Goal: Information Seeking & Learning: Learn about a topic

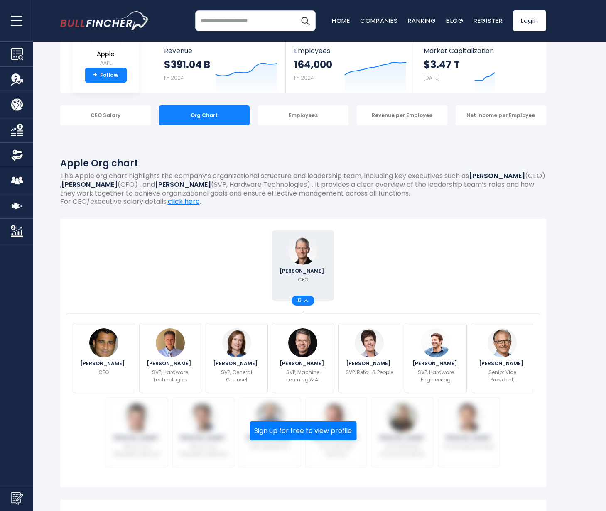
scroll to position [49, 0]
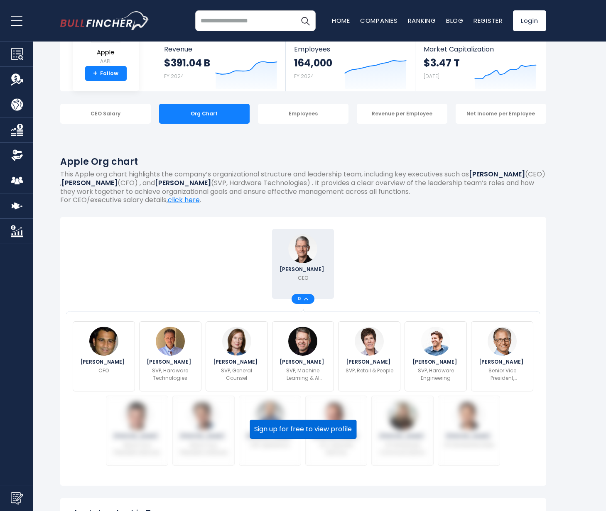
click at [304, 429] on button "Sign up for free to view profile" at bounding box center [303, 429] width 107 height 19
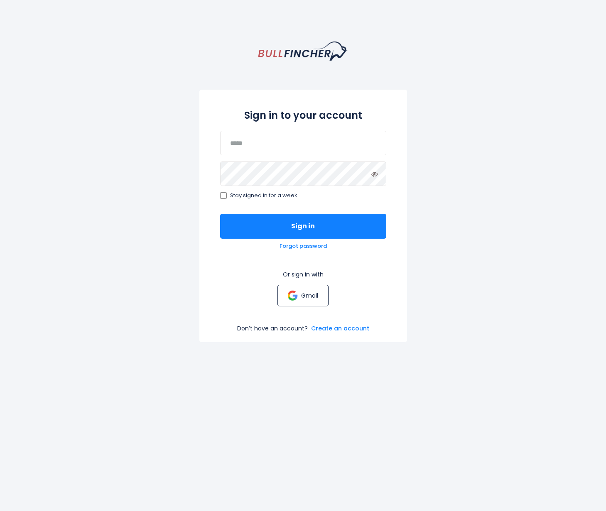
click at [299, 300] on link "Gmail" at bounding box center [302, 296] width 51 height 22
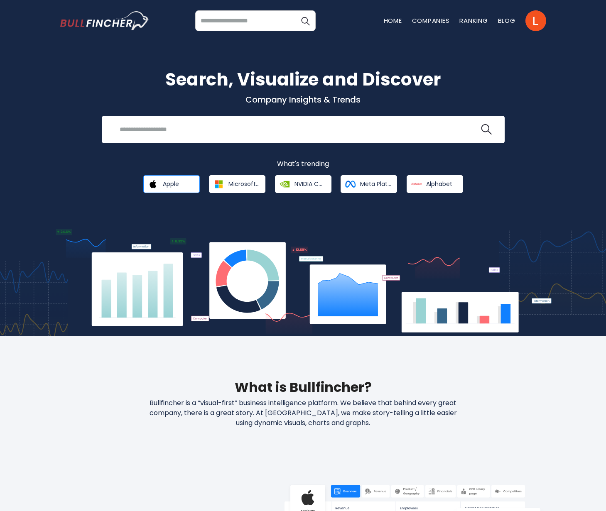
click at [171, 186] on span "Apple" at bounding box center [171, 183] width 16 height 7
click at [233, 136] on input "search" at bounding box center [297, 129] width 365 height 15
type input "*****"
click at [486, 130] on button at bounding box center [486, 129] width 11 height 11
click at [487, 125] on img "search icon" at bounding box center [486, 129] width 11 height 11
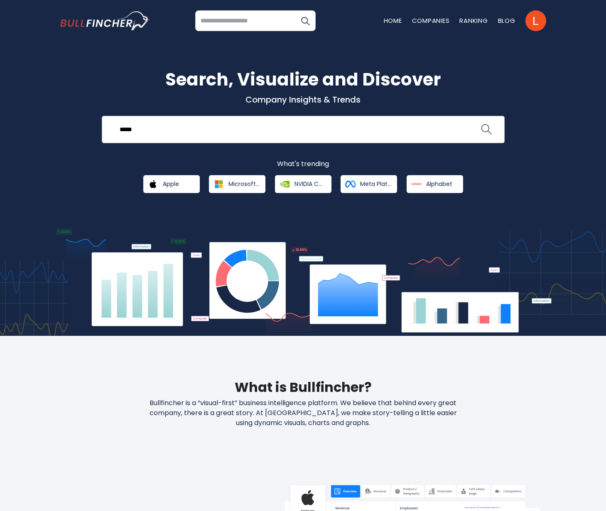
click at [488, 135] on img "search icon" at bounding box center [486, 129] width 11 height 11
click at [388, 19] on link "Home" at bounding box center [393, 20] width 18 height 9
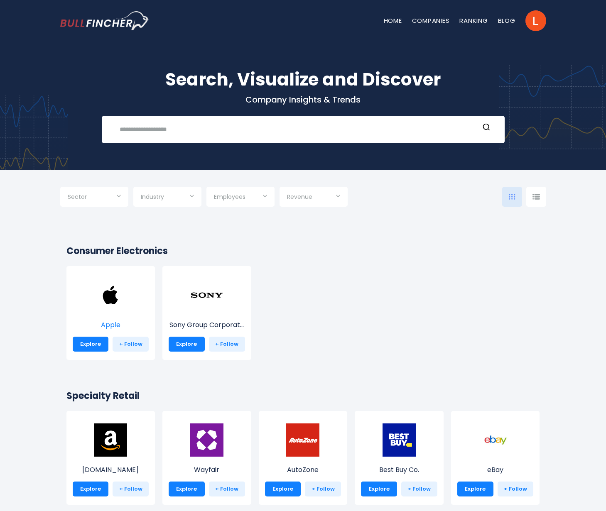
click at [109, 303] on img at bounding box center [110, 295] width 33 height 33
click at [88, 346] on link "Explore" at bounding box center [91, 344] width 36 height 15
click at [90, 344] on link "Explore" at bounding box center [91, 344] width 36 height 15
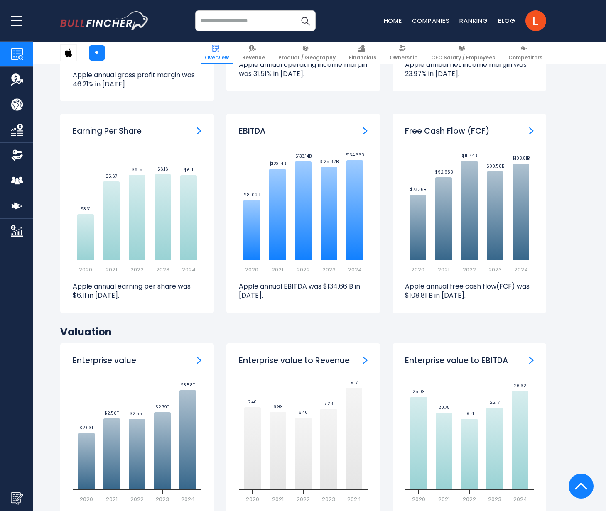
scroll to position [2113, 0]
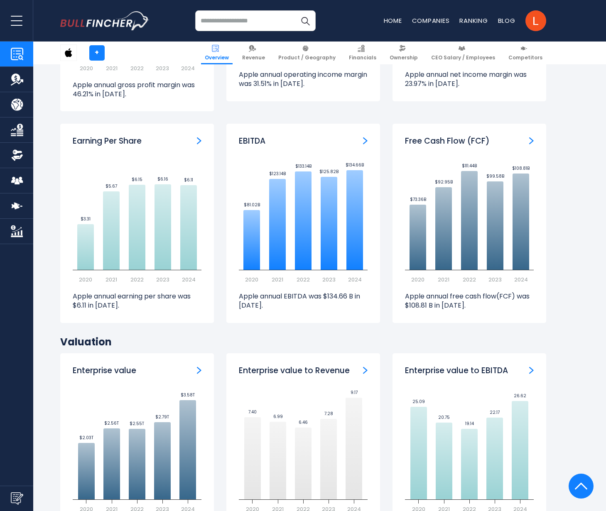
click at [19, 183] on img "Company Employees" at bounding box center [17, 180] width 12 height 12
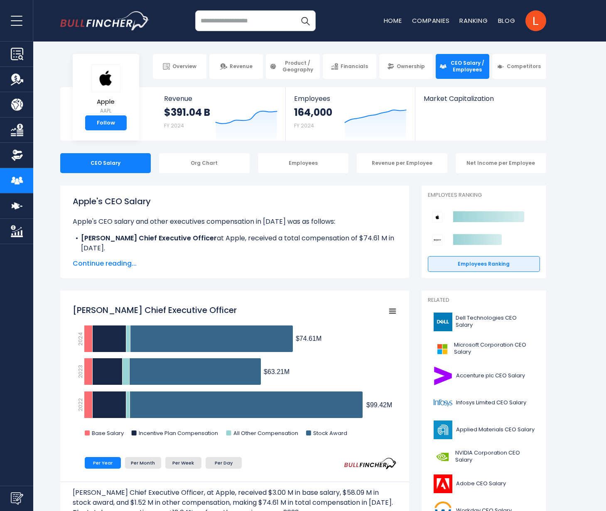
scroll to position [1, 0]
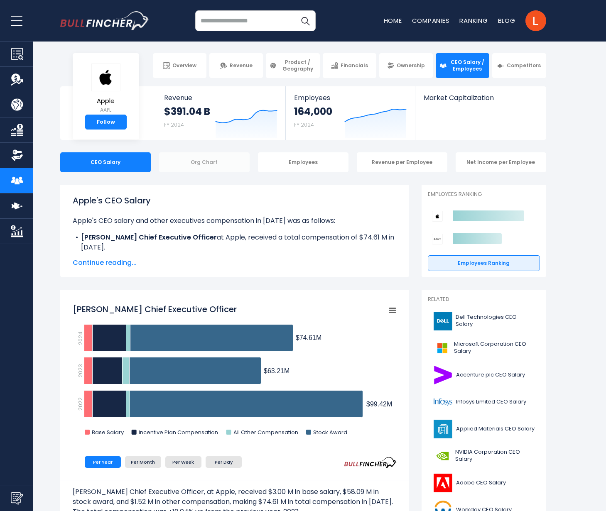
click at [220, 162] on div "Org Chart" at bounding box center [204, 162] width 91 height 20
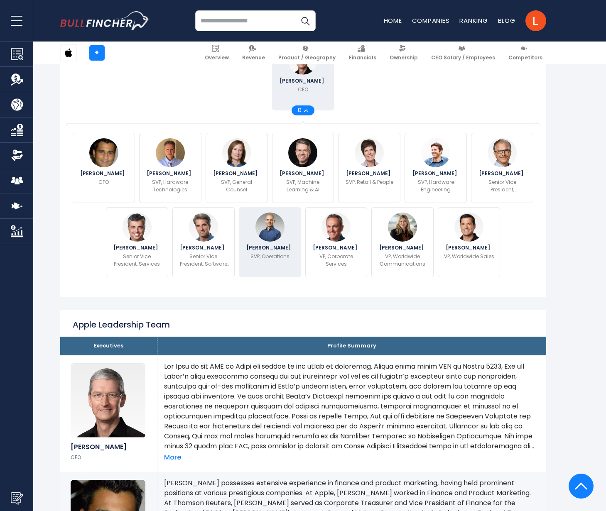
scroll to position [239, 0]
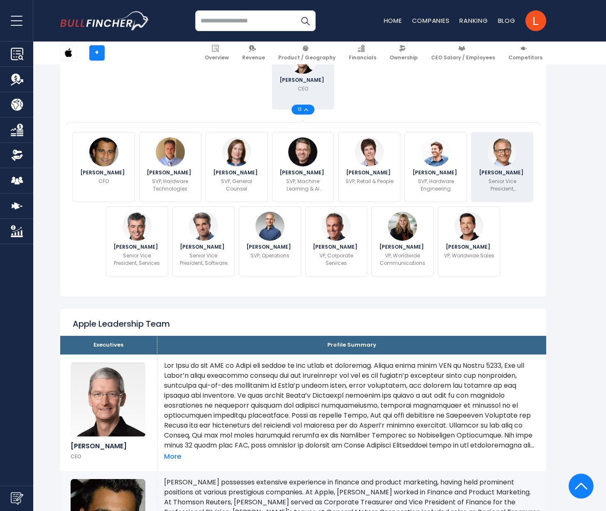
click at [516, 161] on img at bounding box center [502, 151] width 29 height 29
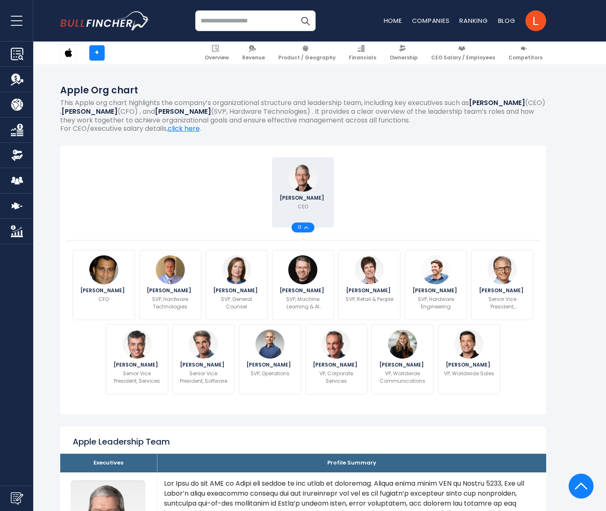
scroll to position [121, 0]
click at [306, 226] on img at bounding box center [306, 227] width 4 height 3
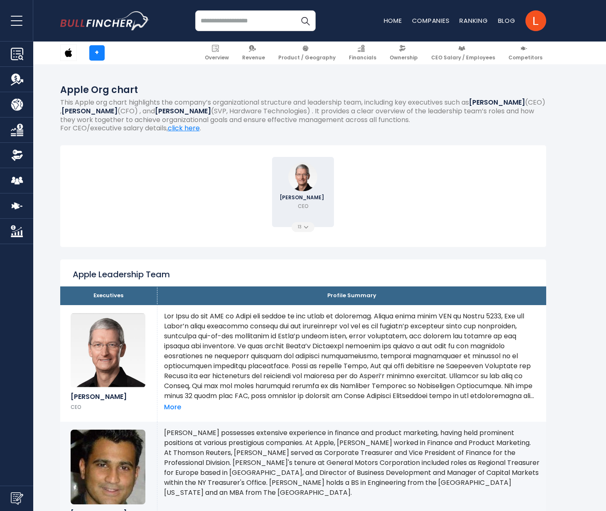
click at [306, 226] on img at bounding box center [306, 227] width 4 height 3
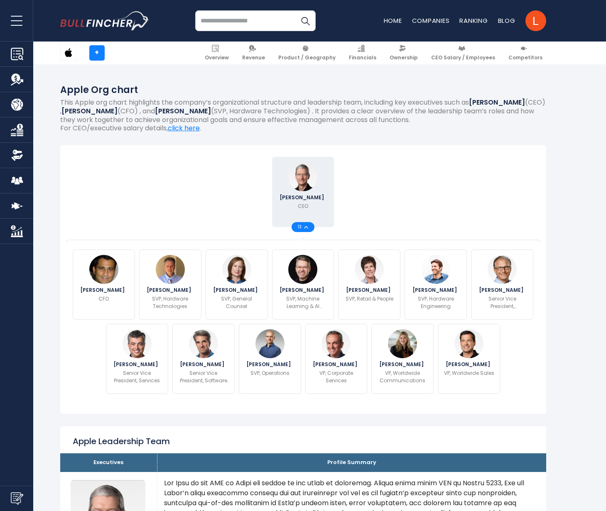
click at [400, 209] on div at bounding box center [369, 192] width 66 height 74
click at [507, 297] on p "Senior Vice President, Worldwide Marketing" at bounding box center [501, 302] width 51 height 15
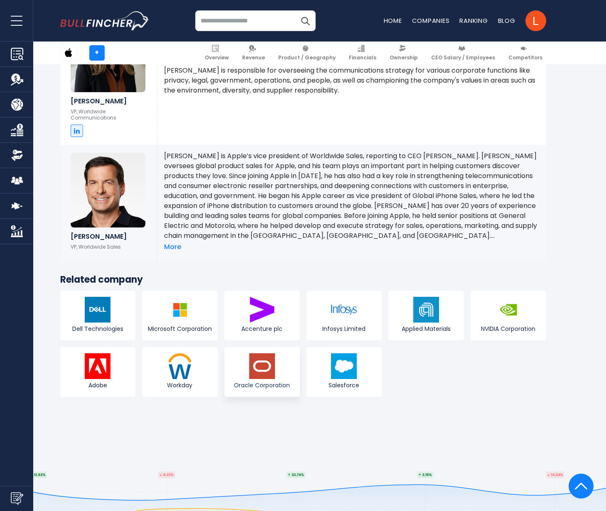
scroll to position [2111, 0]
